Goal: Information Seeking & Learning: Learn about a topic

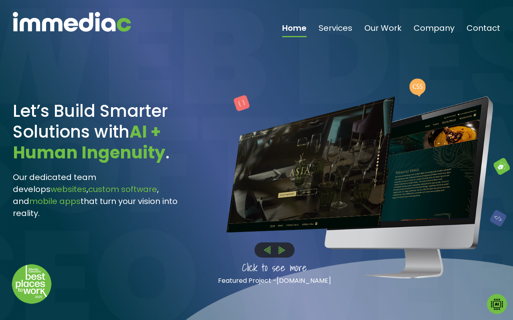
click at [282, 247] on img at bounding box center [281, 251] width 6 height 8
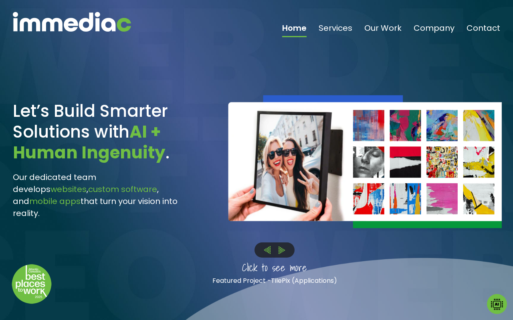
click at [280, 247] on img at bounding box center [281, 251] width 6 height 8
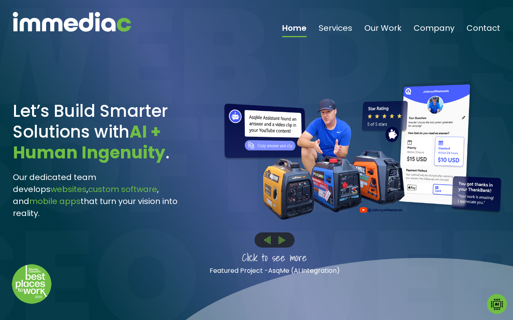
click at [283, 240] on img at bounding box center [281, 241] width 6 height 8
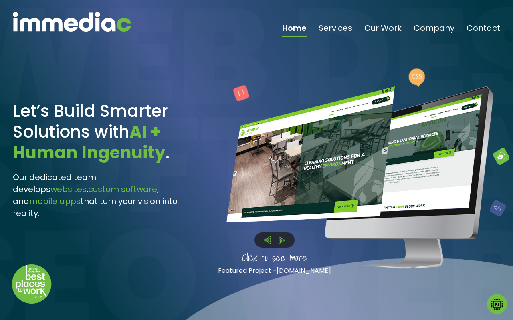
click at [283, 240] on img at bounding box center [281, 241] width 6 height 8
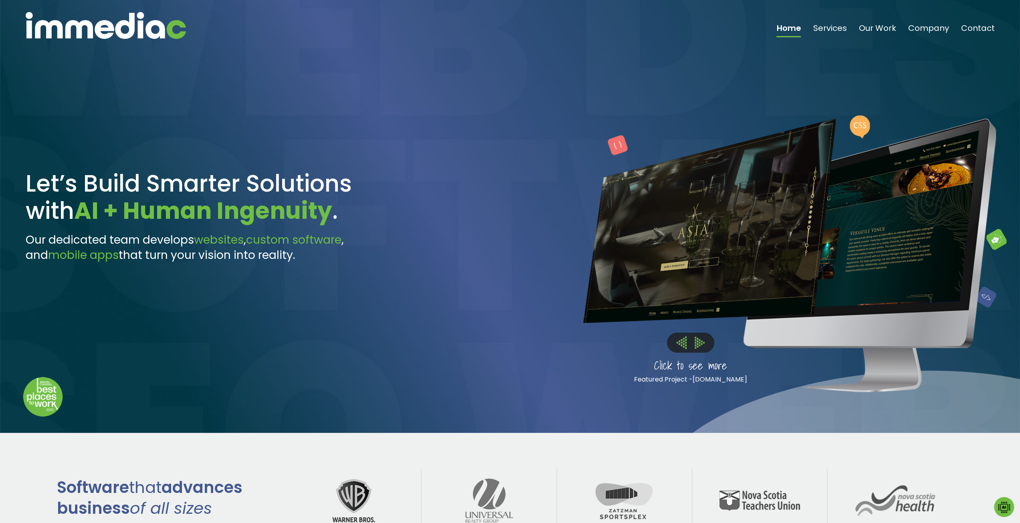
click at [512, 320] on img at bounding box center [699, 343] width 10 height 12
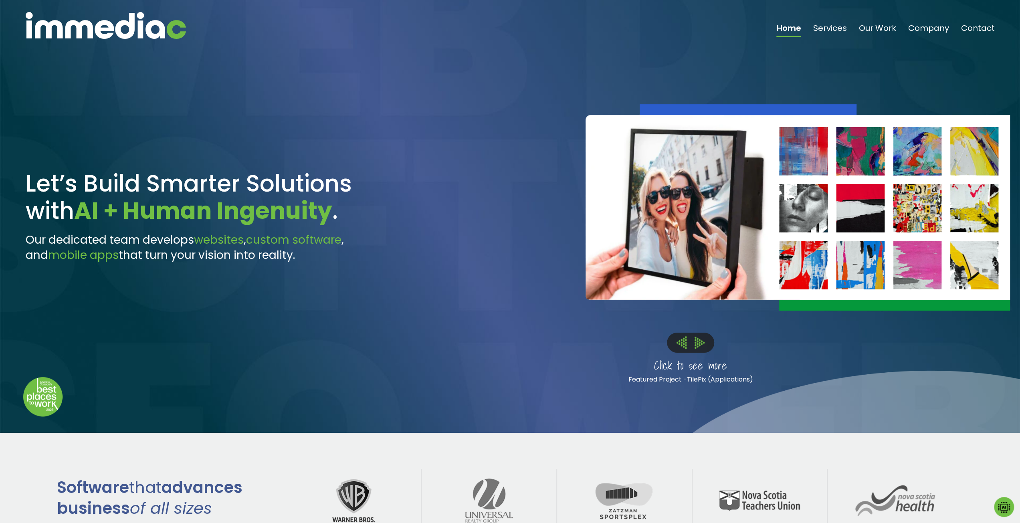
click at [512, 320] on img at bounding box center [699, 343] width 10 height 12
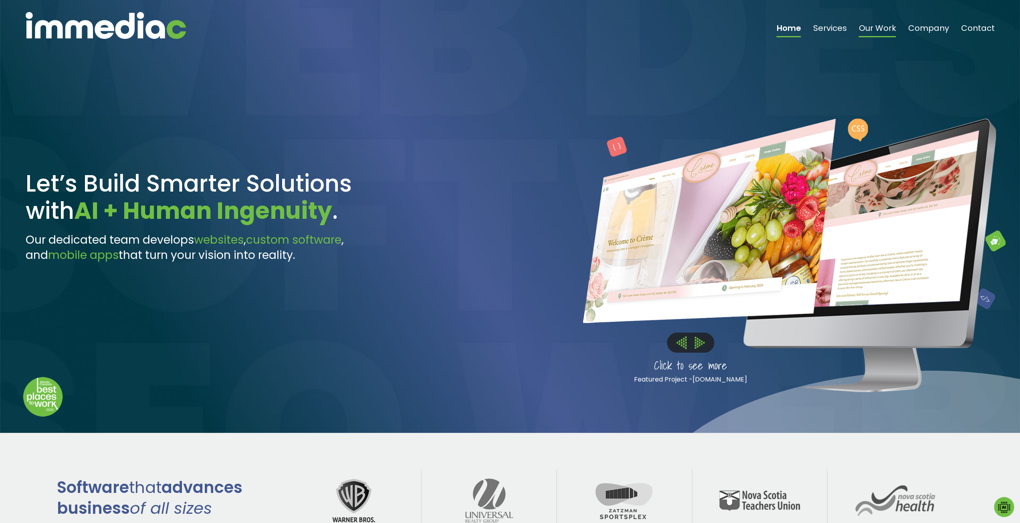
click at [512, 30] on link "Our Work" at bounding box center [876, 30] width 37 height 13
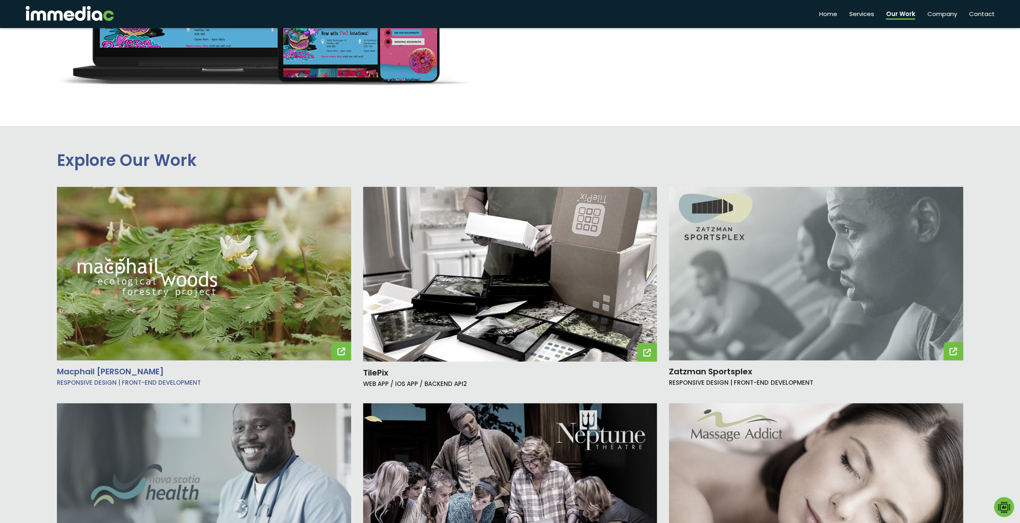
scroll to position [561, 0]
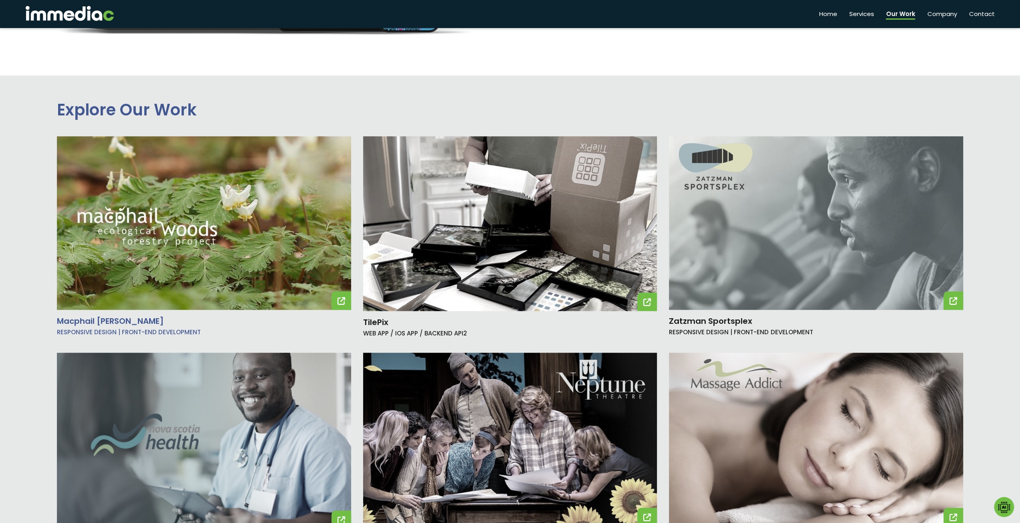
click at [179, 281] on img at bounding box center [204, 222] width 294 height 173
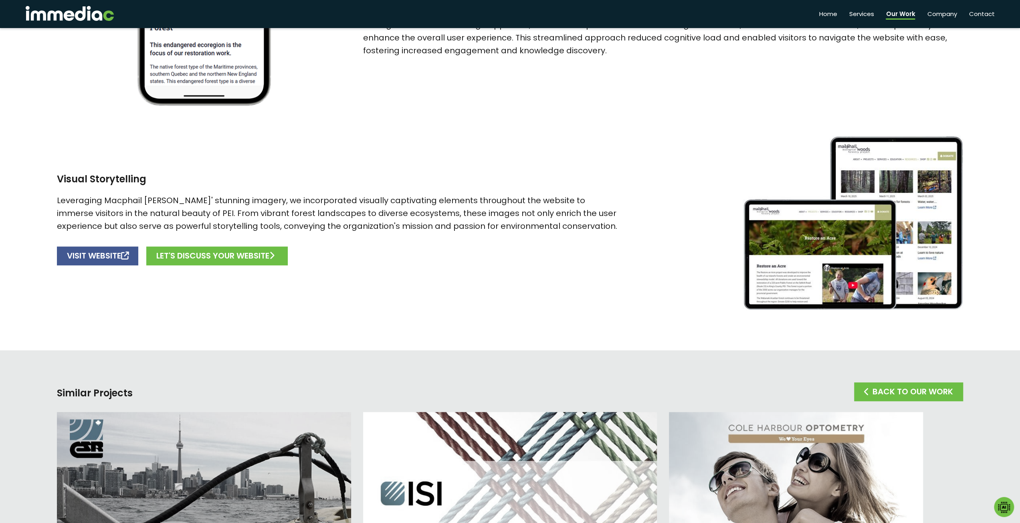
scroll to position [561, 0]
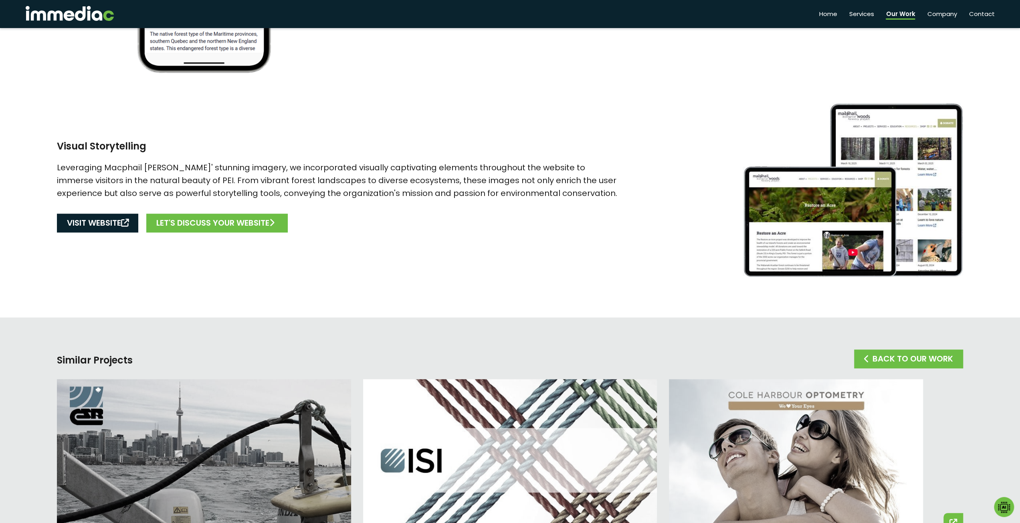
click at [79, 221] on link "VISIT WEBSITE" at bounding box center [97, 223] width 81 height 19
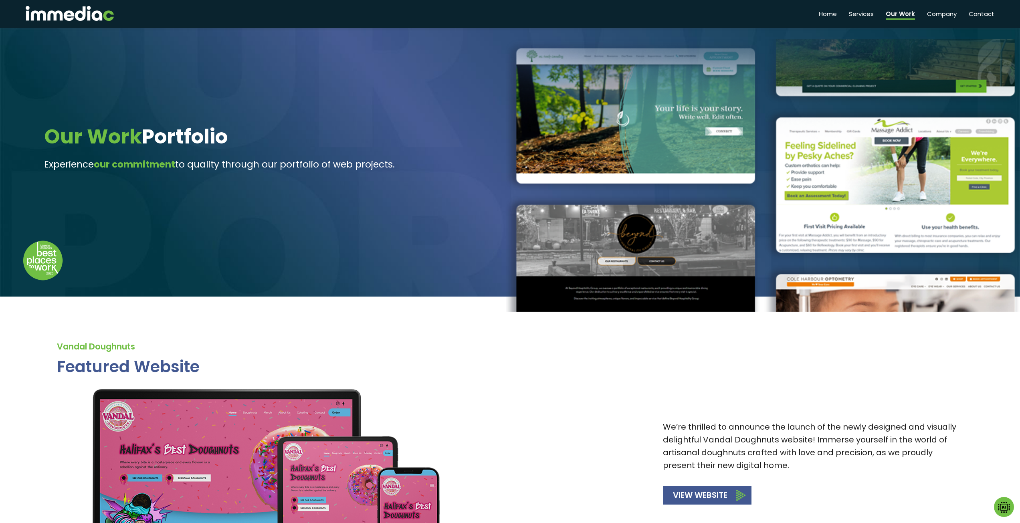
scroll to position [561, 0]
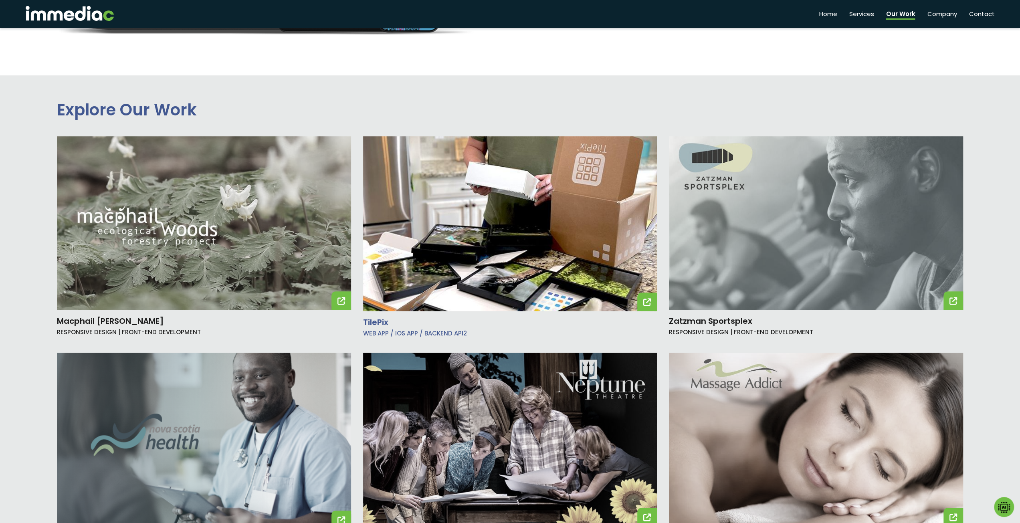
click at [598, 240] on img at bounding box center [510, 223] width 294 height 175
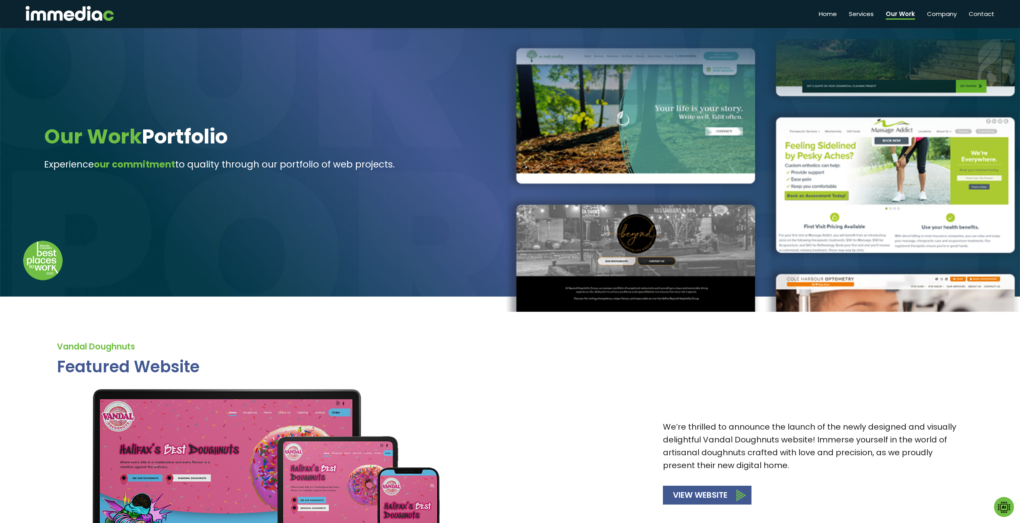
scroll to position [561, 0]
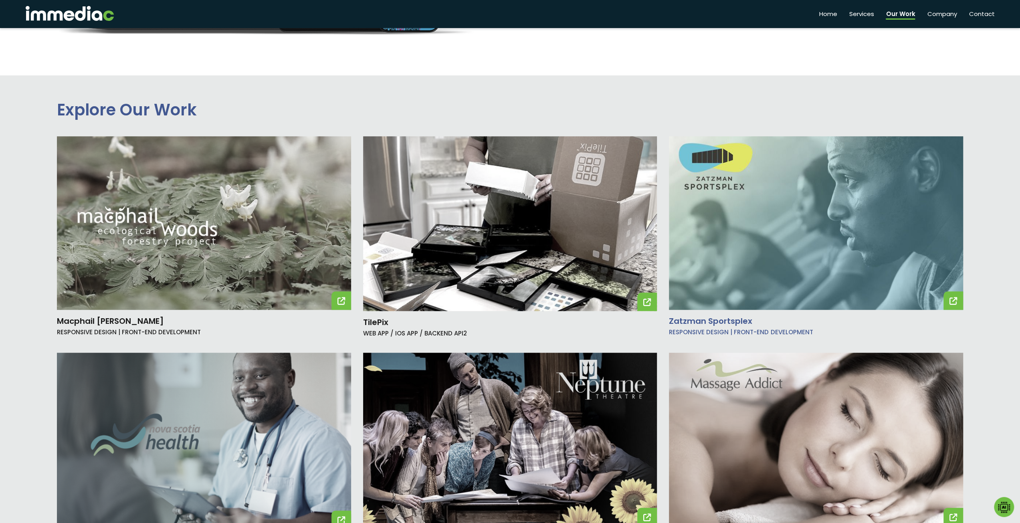
click at [820, 232] on img at bounding box center [816, 222] width 294 height 173
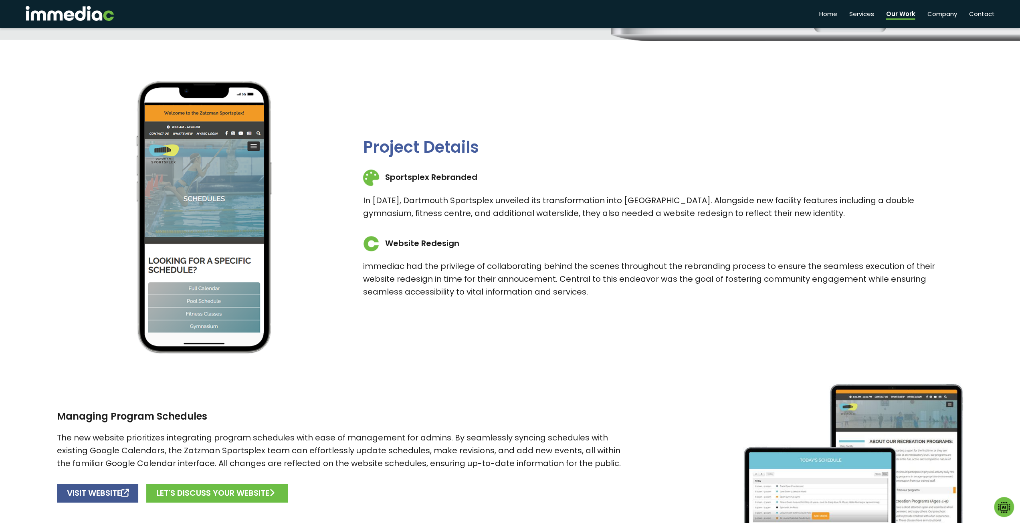
scroll to position [481, 0]
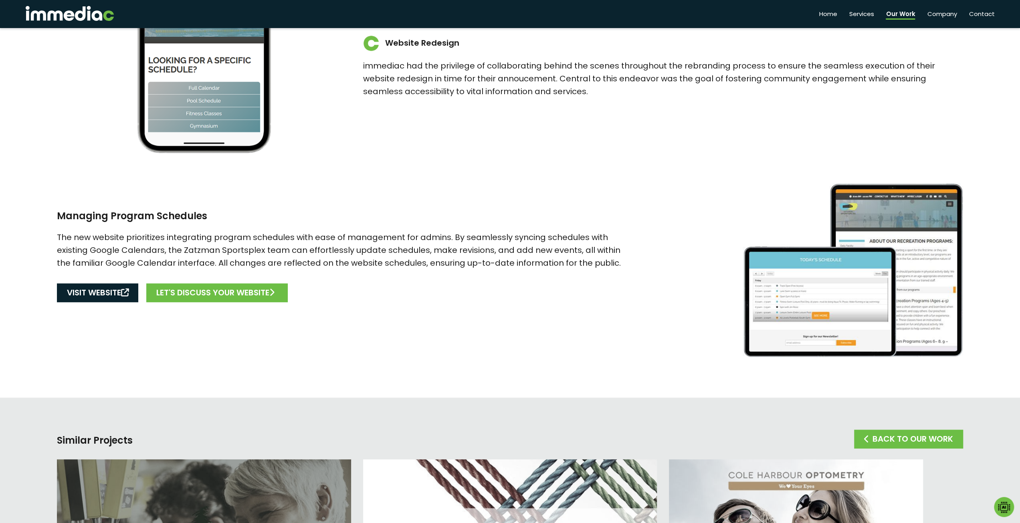
click at [74, 293] on link "VISIT WEBSITE" at bounding box center [97, 292] width 81 height 19
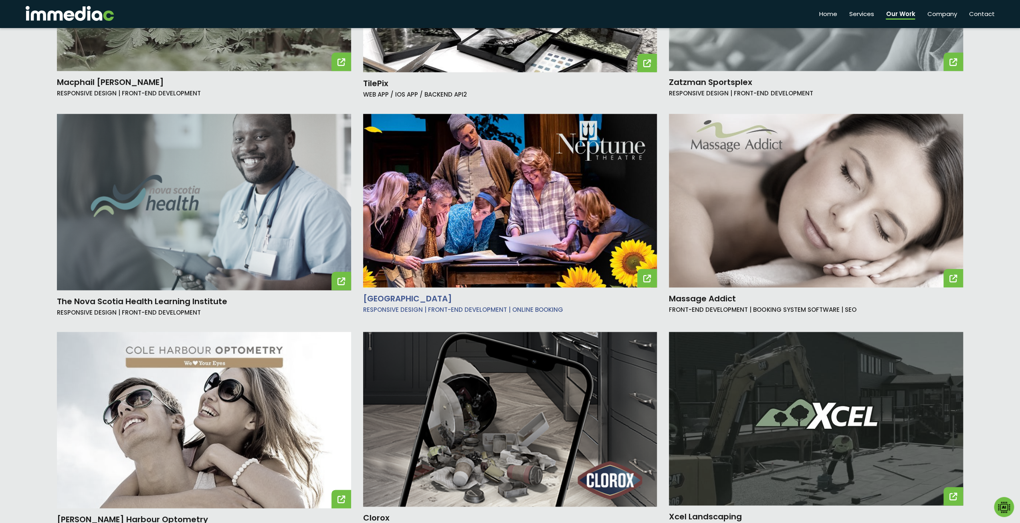
scroll to position [801, 0]
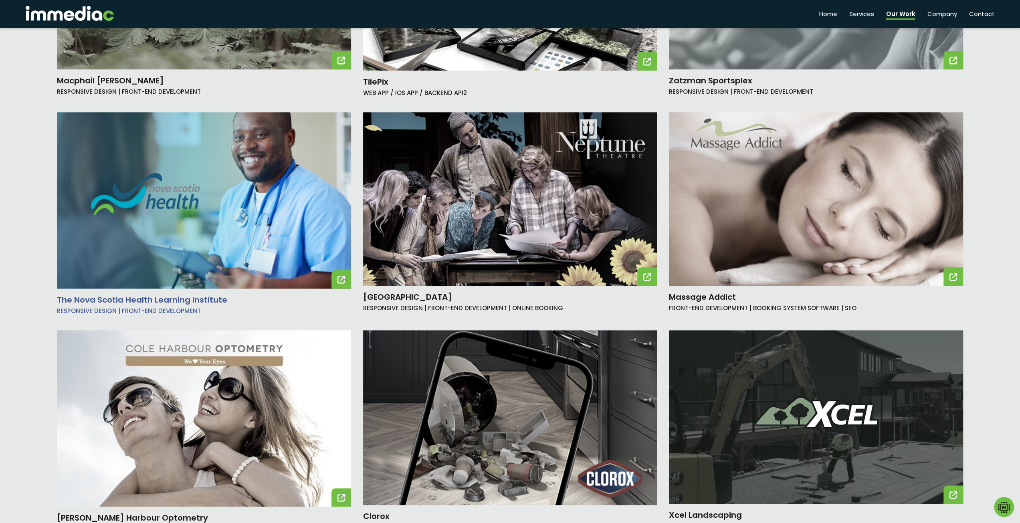
click at [230, 217] on img at bounding box center [204, 200] width 294 height 176
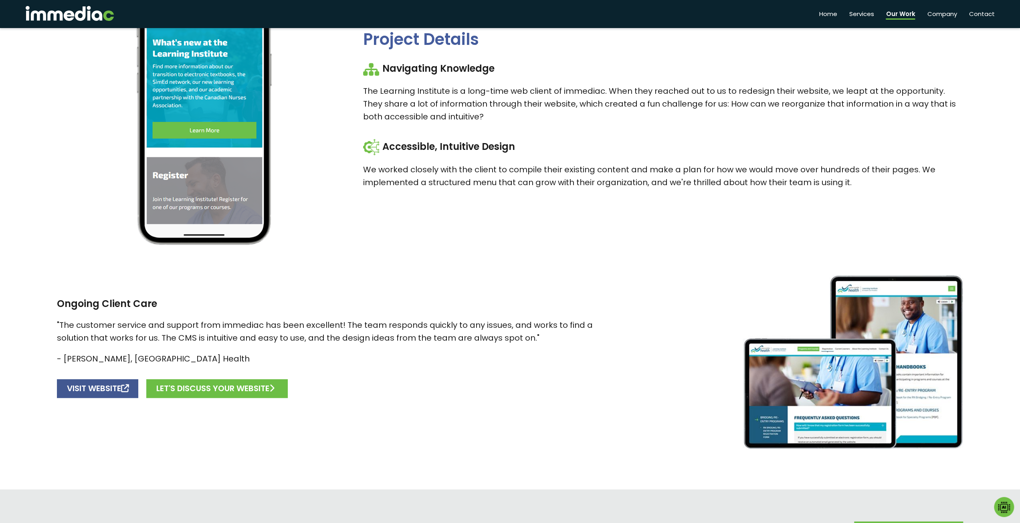
scroll to position [441, 0]
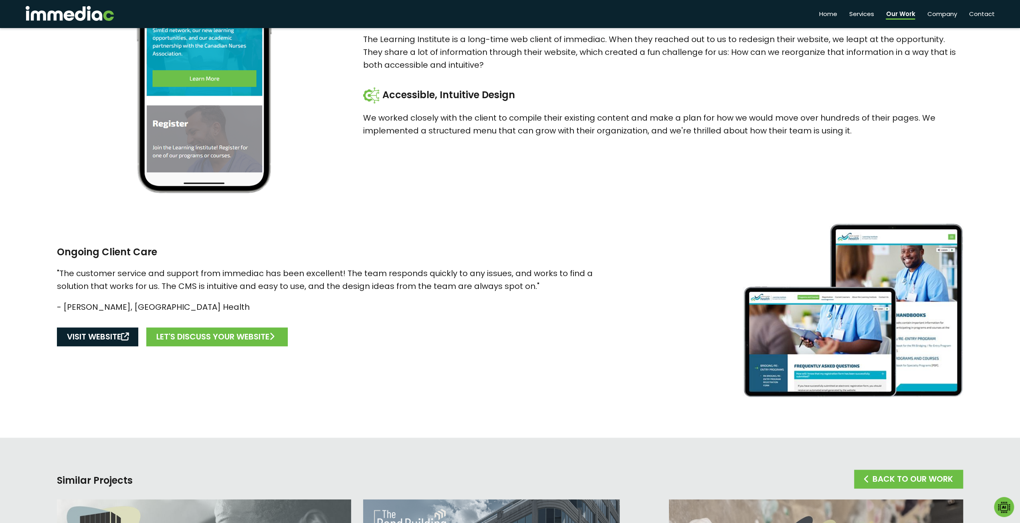
click at [103, 339] on link "VISIT WEBSITE" at bounding box center [97, 336] width 81 height 19
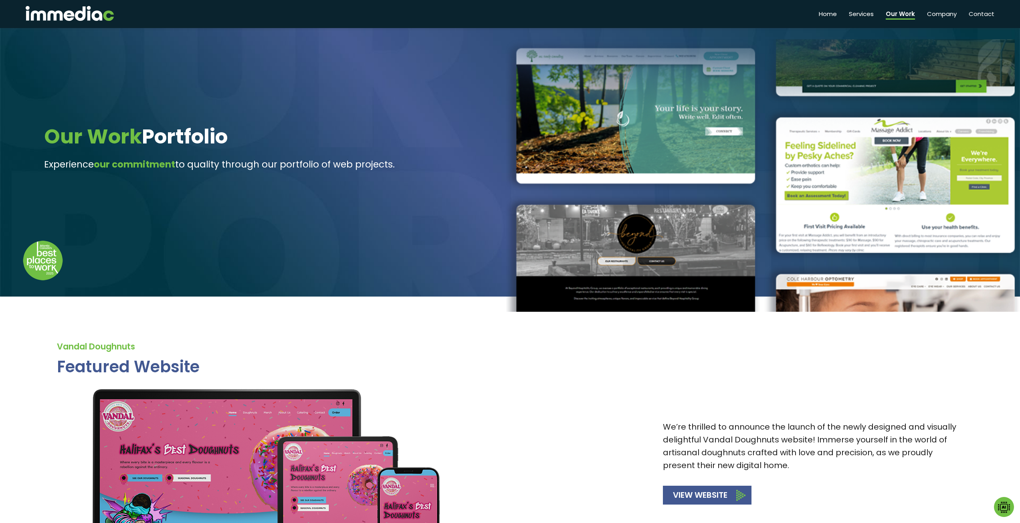
scroll to position [636, 0]
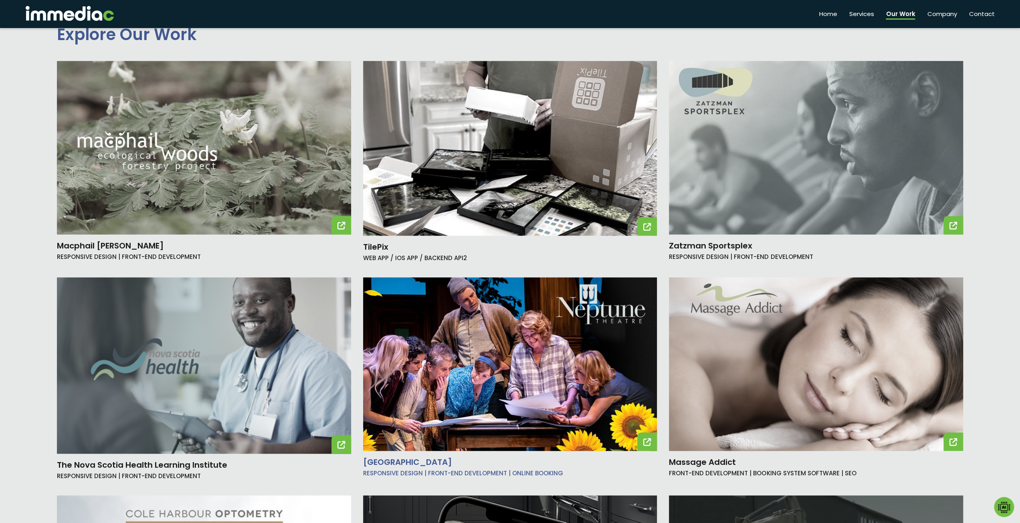
click at [533, 350] on img at bounding box center [510, 363] width 294 height 173
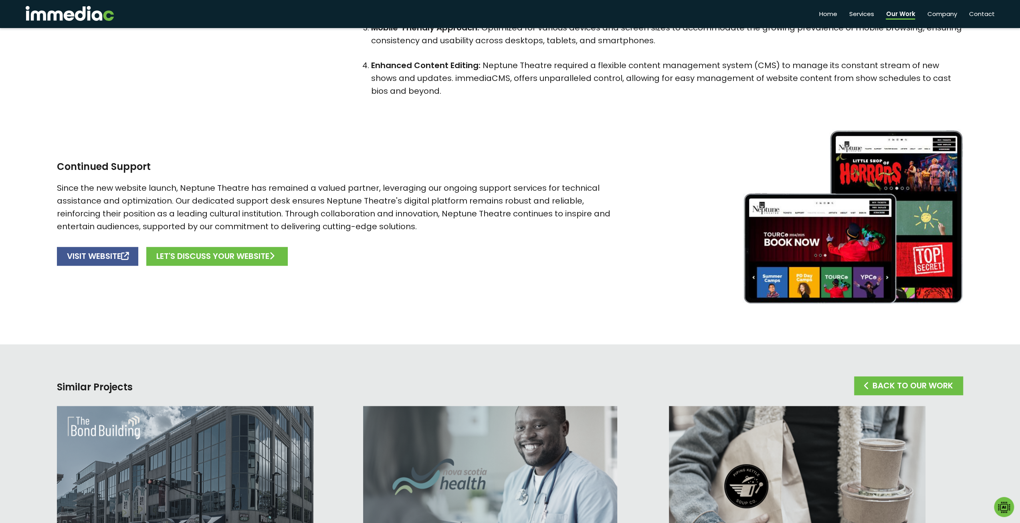
scroll to position [641, 0]
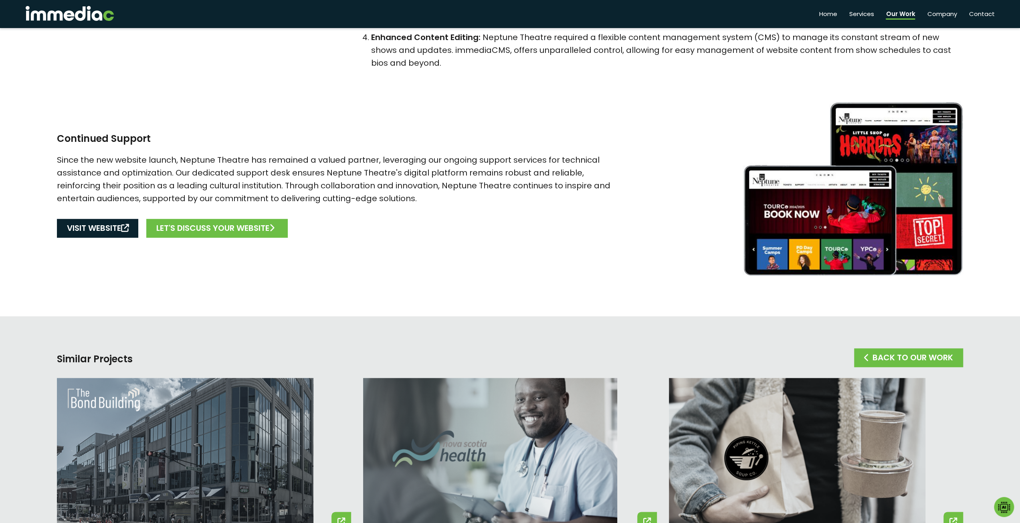
click at [79, 227] on link "VISIT WEBSITE" at bounding box center [97, 228] width 81 height 19
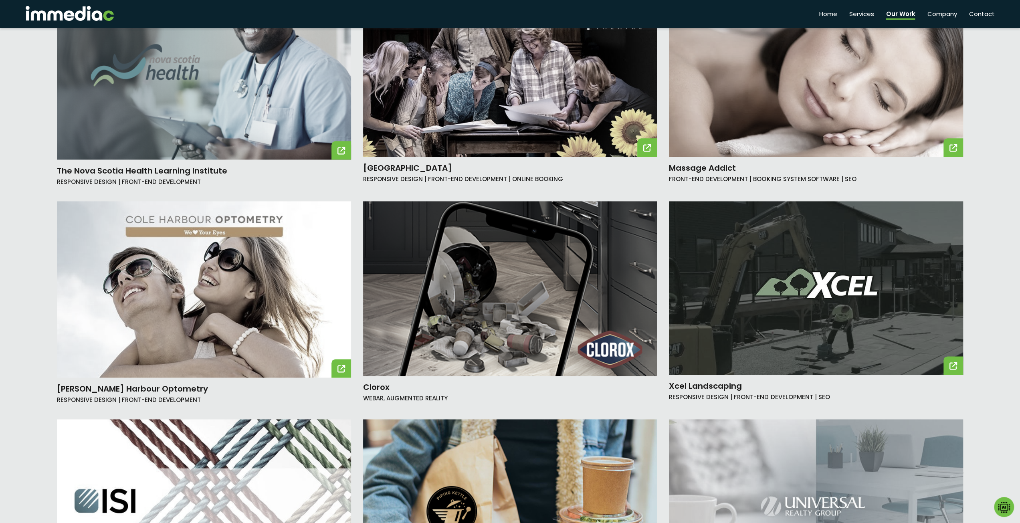
scroll to position [1037, 0]
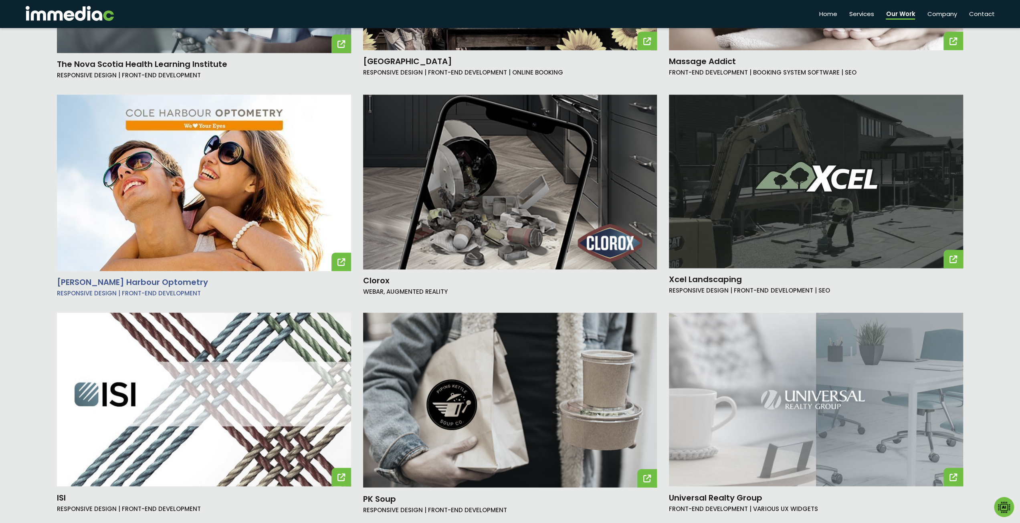
click at [217, 212] on img at bounding box center [204, 183] width 294 height 176
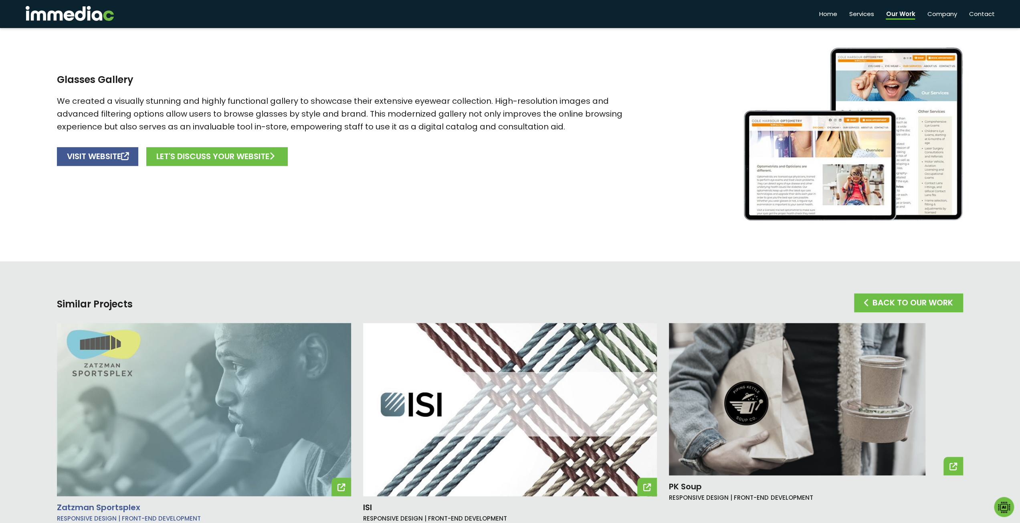
scroll to position [641, 0]
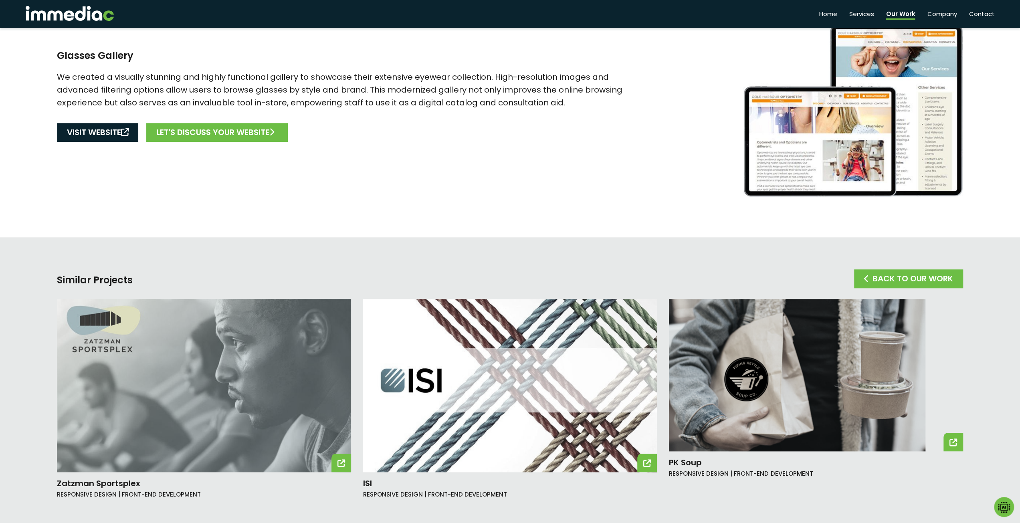
click at [85, 133] on link "VISIT WEBSITE" at bounding box center [97, 132] width 81 height 19
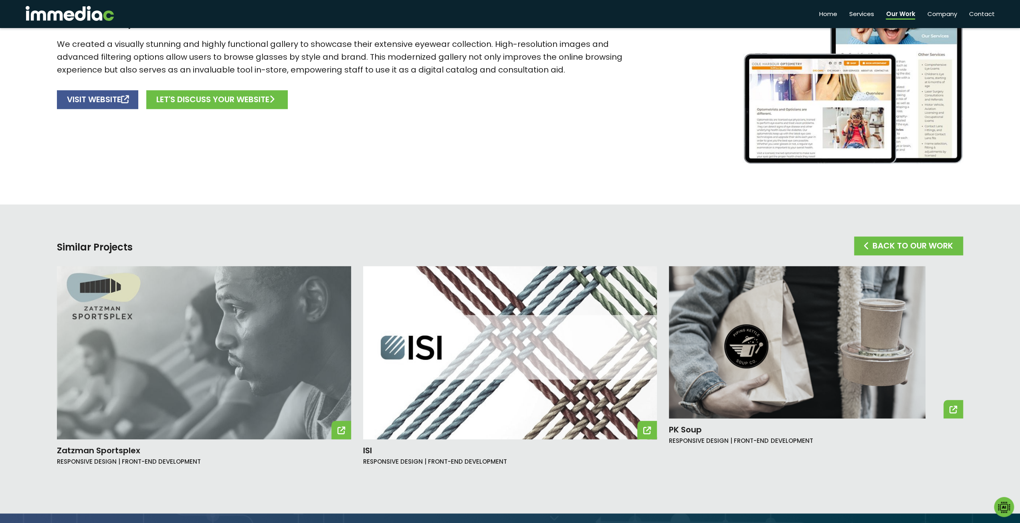
scroll to position [667, 0]
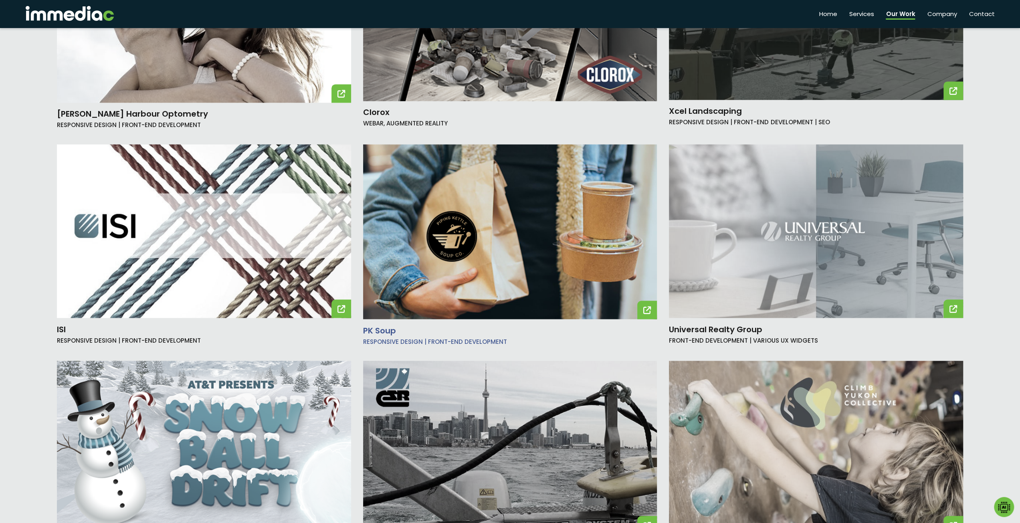
scroll to position [1269, 0]
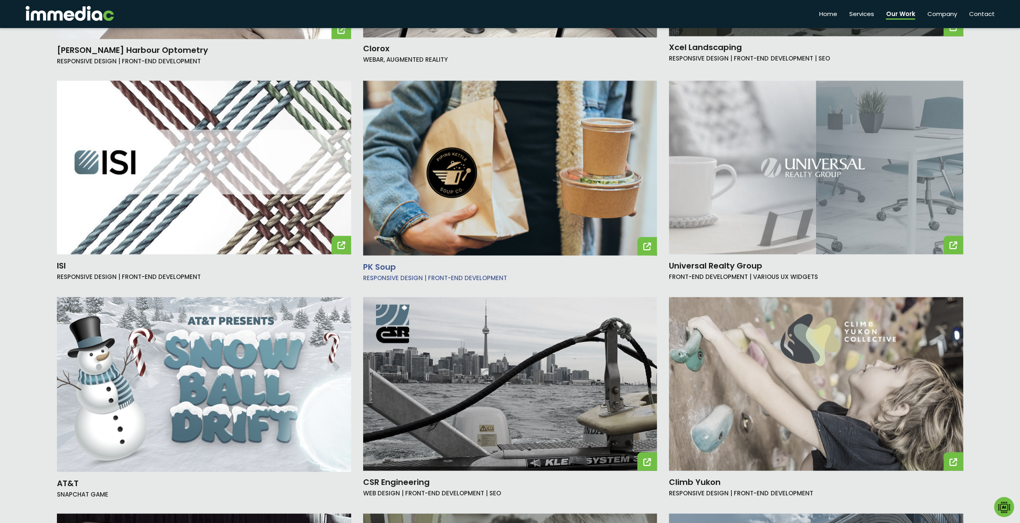
click at [502, 188] on img at bounding box center [510, 168] width 294 height 175
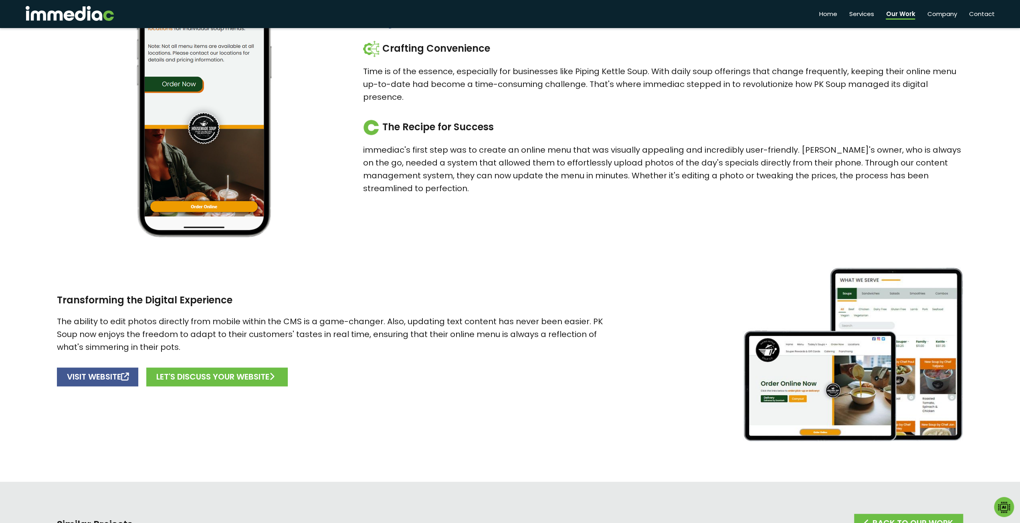
scroll to position [401, 0]
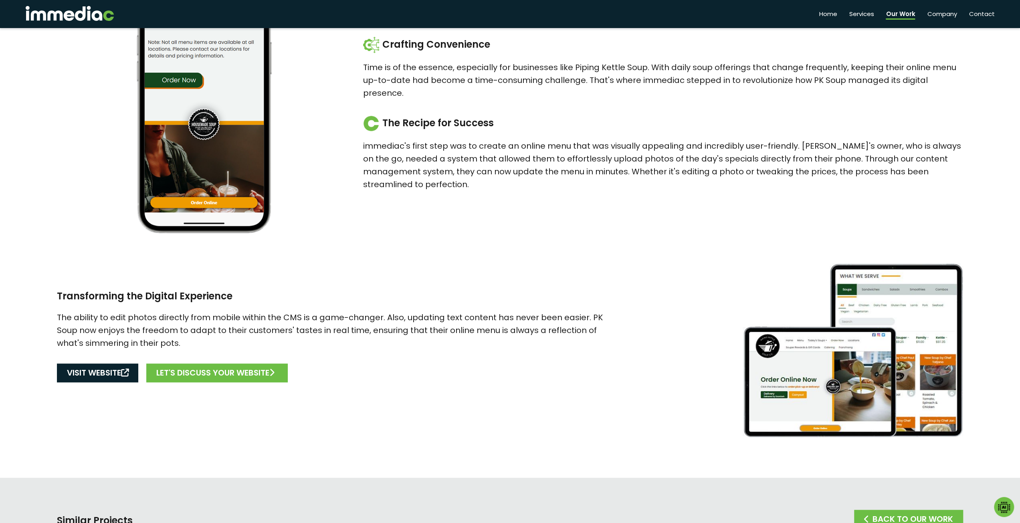
click at [107, 372] on link "VISIT WEBSITE" at bounding box center [97, 372] width 81 height 19
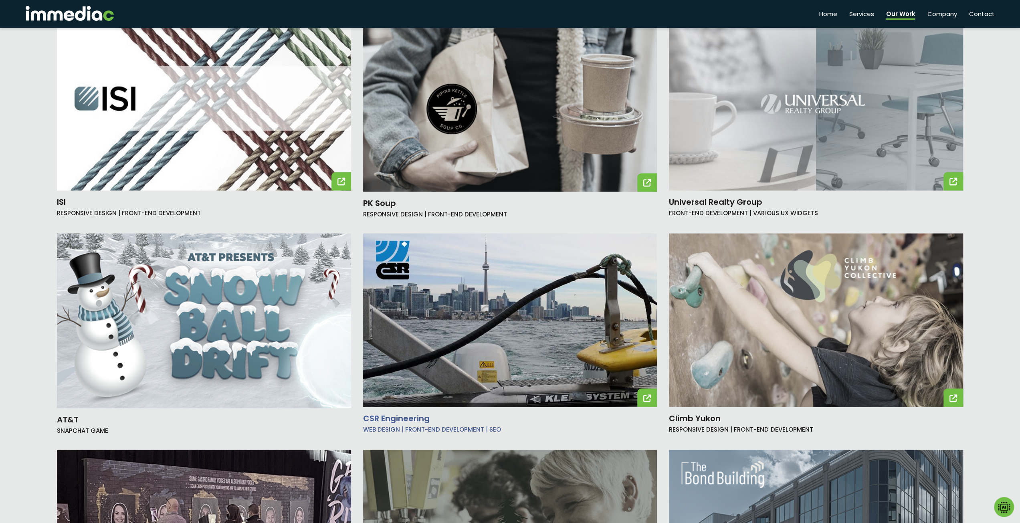
scroll to position [1389, 0]
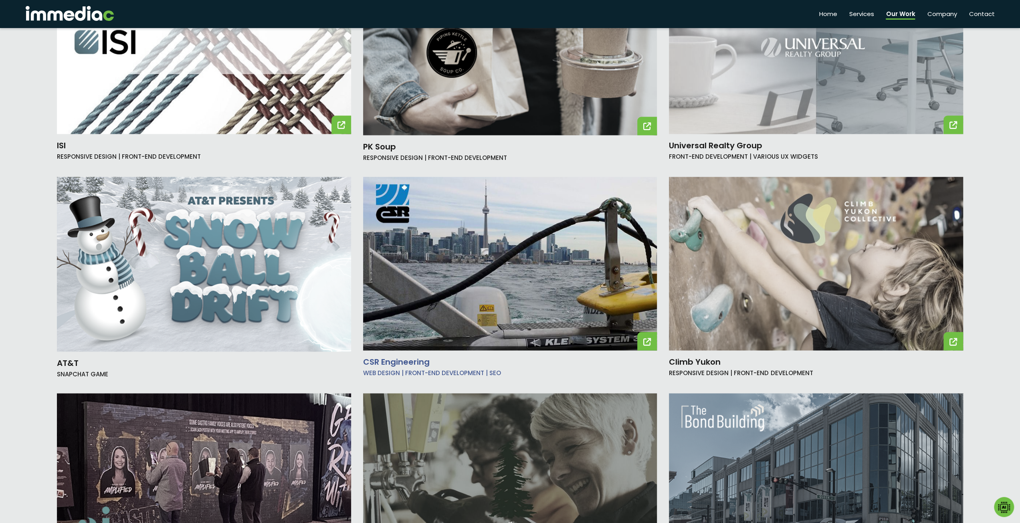
click at [578, 302] on img at bounding box center [510, 263] width 294 height 173
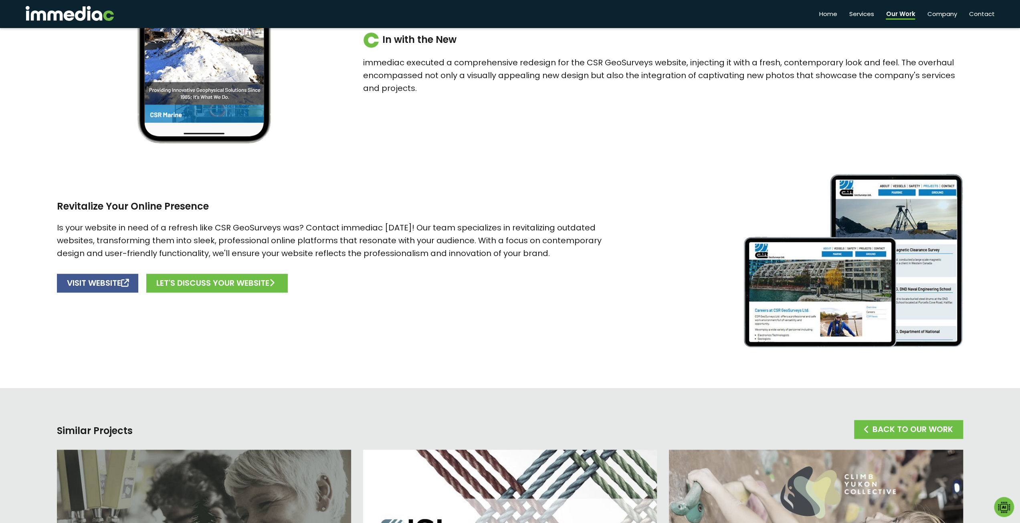
scroll to position [521, 0]
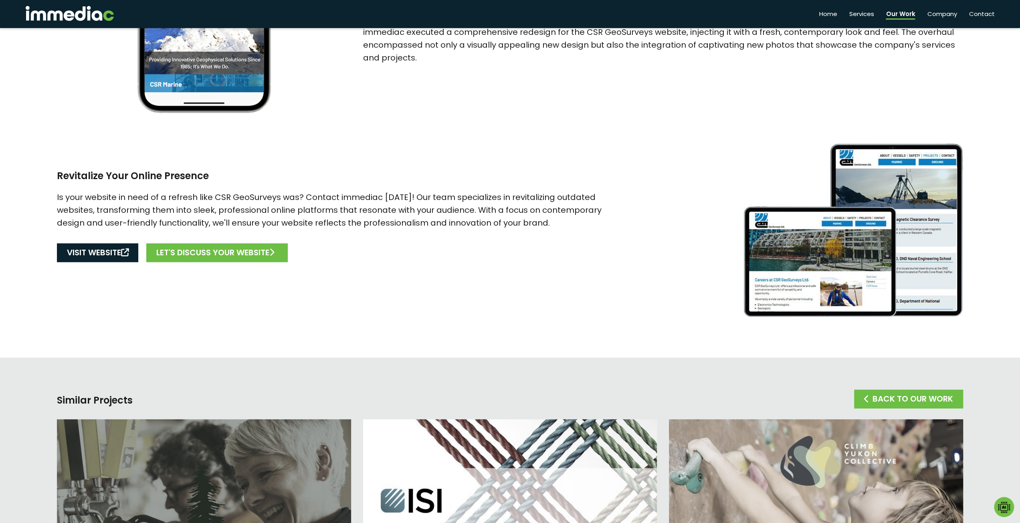
click at [106, 253] on link "VISIT WEBSITE" at bounding box center [97, 252] width 81 height 19
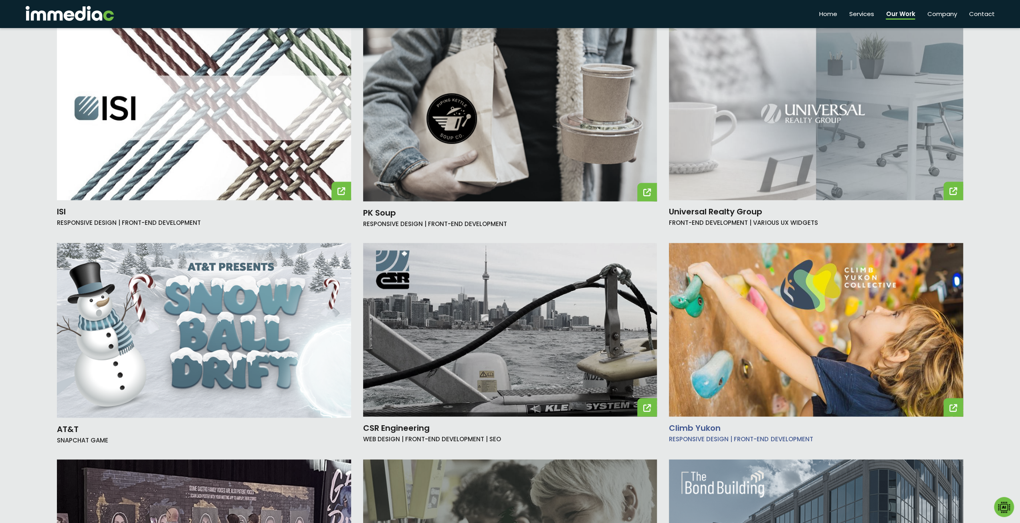
scroll to position [1309, 0]
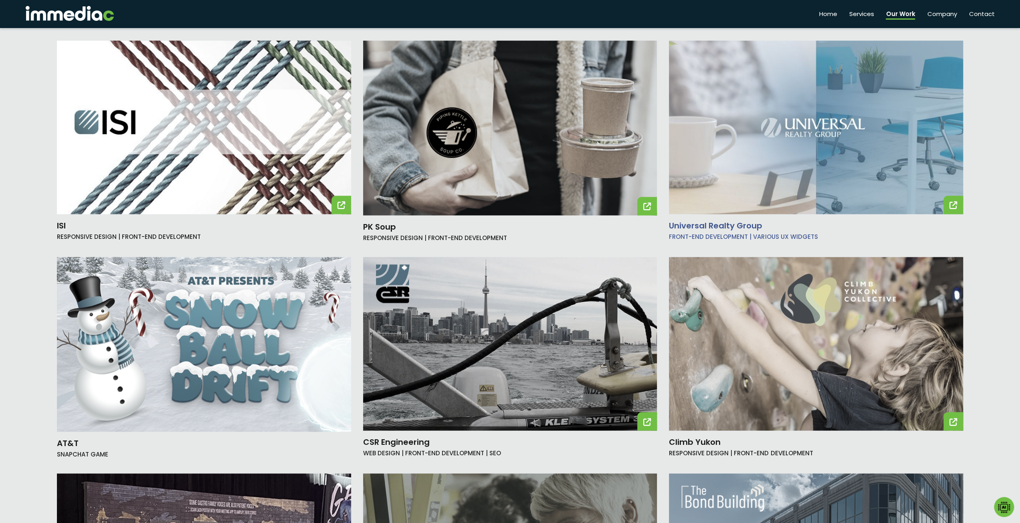
click at [834, 104] on img at bounding box center [816, 126] width 294 height 173
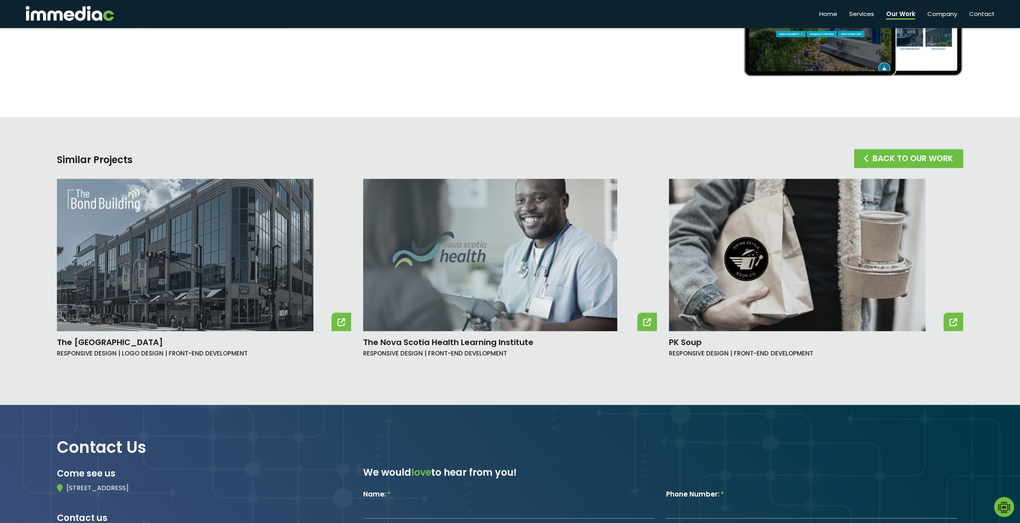
scroll to position [641, 0]
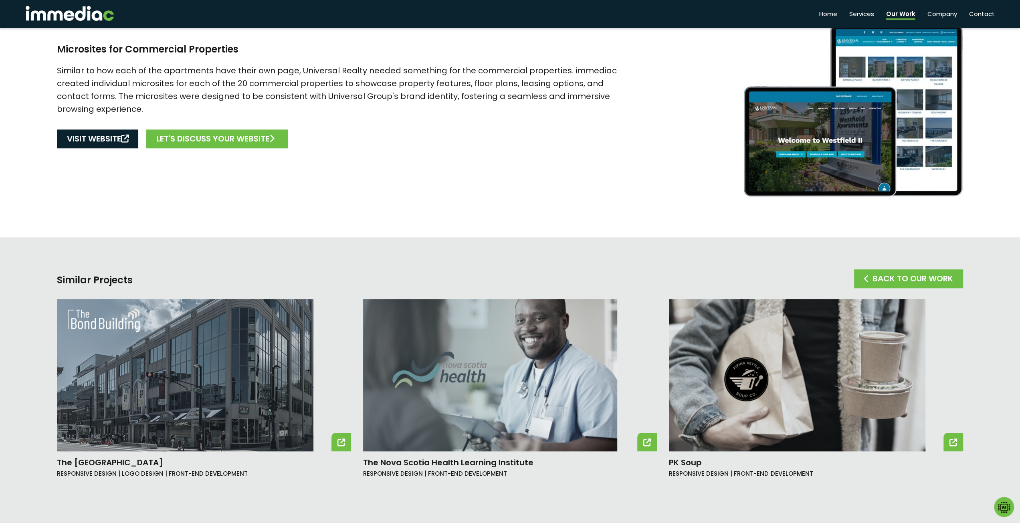
click at [95, 142] on link "VISIT WEBSITE" at bounding box center [97, 138] width 81 height 19
